Goal: Obtain resource: Obtain resource

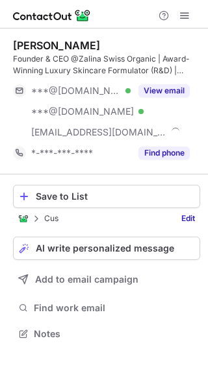
scroll to position [324, 208]
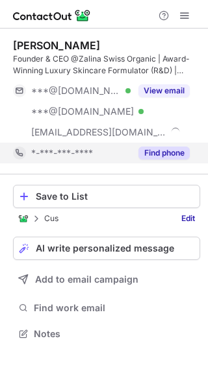
click at [155, 150] on button "Find phone" at bounding box center [163, 153] width 51 height 13
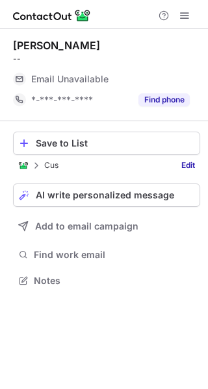
scroll to position [6, 6]
click at [171, 101] on button "Find phone" at bounding box center [163, 99] width 51 height 13
click at [174, 112] on div "[PERSON_NAME] -- Email Unavailable Email address *-***-***-**** Find phone" at bounding box center [106, 75] width 187 height 93
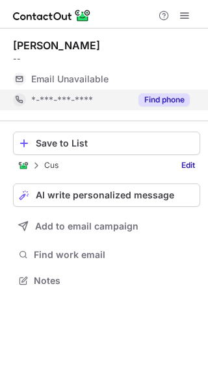
click at [175, 102] on button "Find phone" at bounding box center [163, 99] width 51 height 13
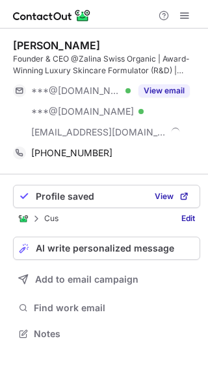
scroll to position [324, 208]
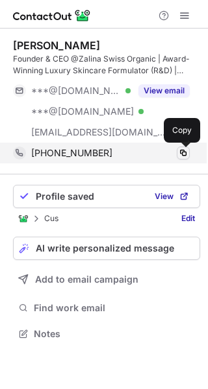
click at [186, 156] on span at bounding box center [183, 153] width 10 height 10
